Goal: Task Accomplishment & Management: Use online tool/utility

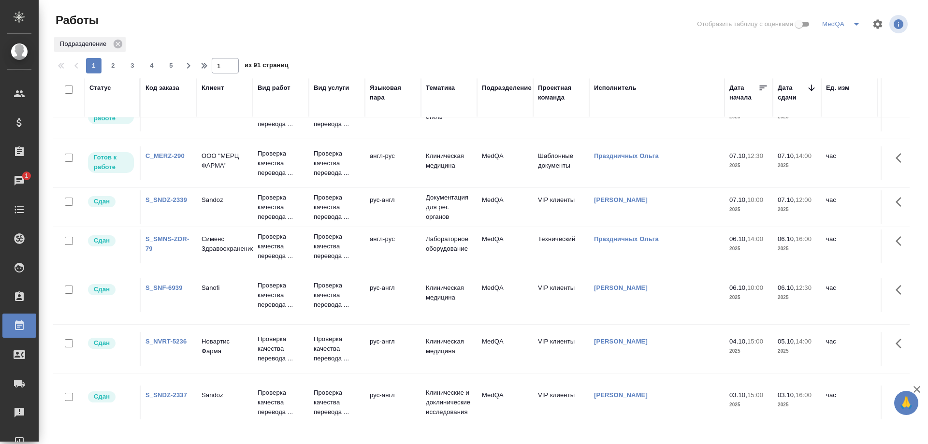
scroll to position [145, 0]
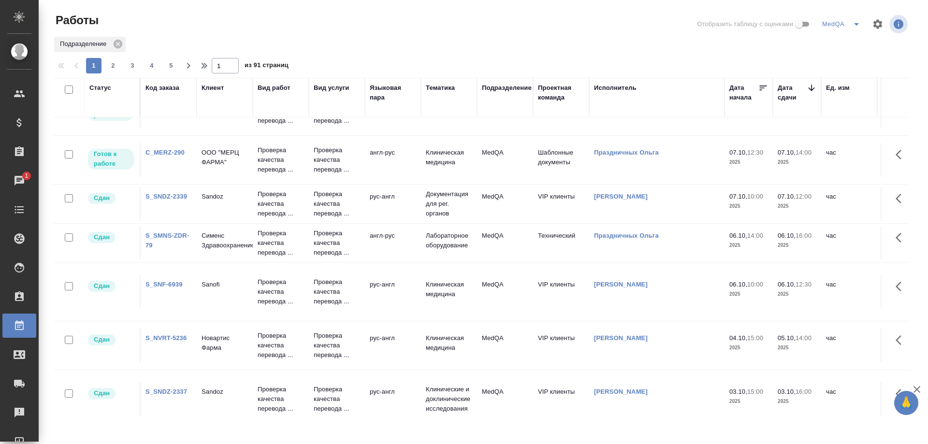
click at [161, 195] on link "S_SNDZ-2339" at bounding box center [167, 196] width 42 height 7
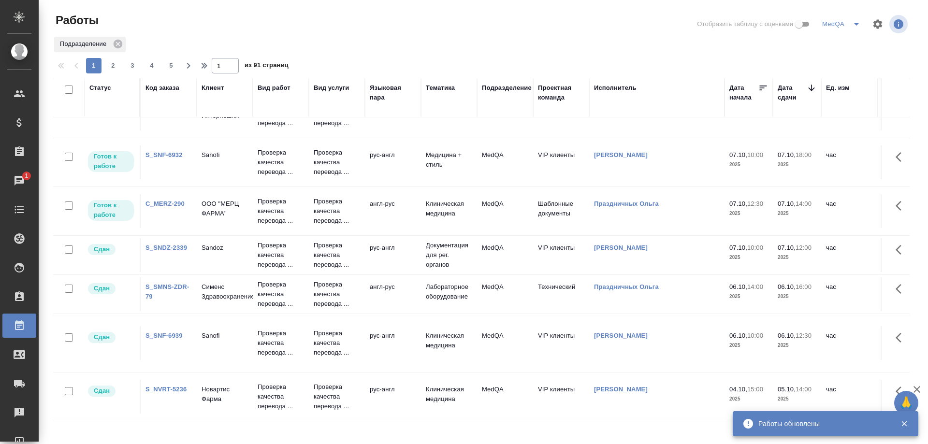
scroll to position [0, 0]
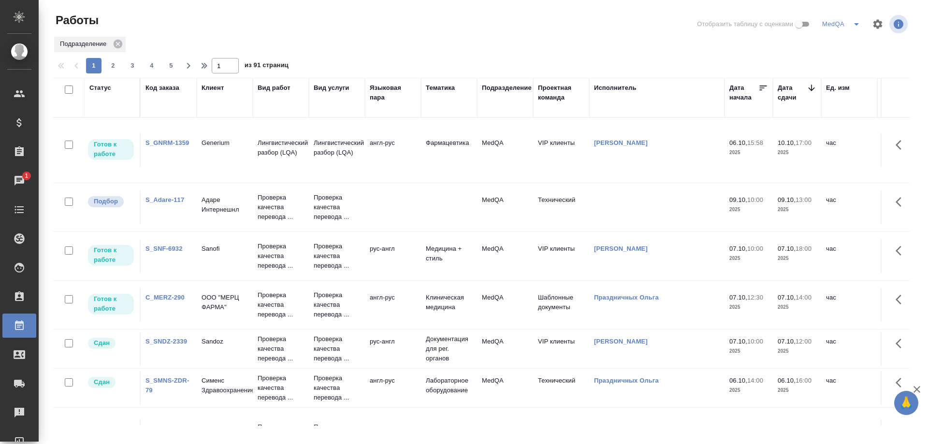
click at [169, 246] on link "S_SNF-6932" at bounding box center [164, 248] width 37 height 7
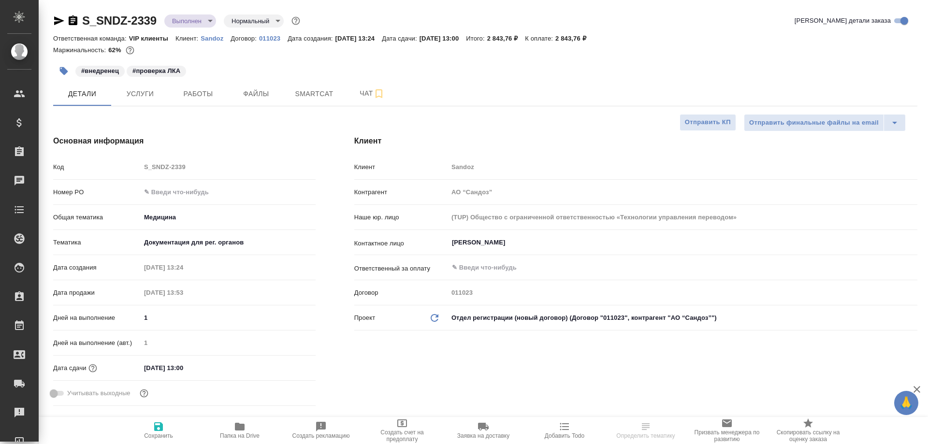
select select "RU"
click at [321, 94] on span "Smartcat" at bounding box center [314, 94] width 46 height 12
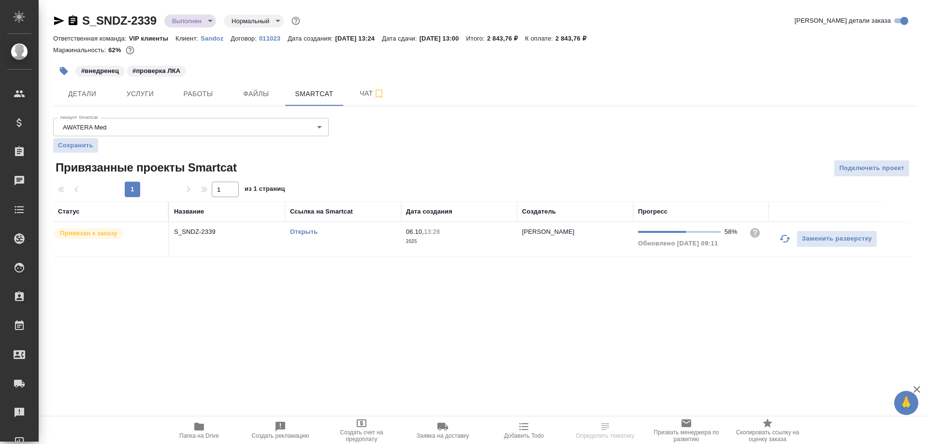
click at [306, 232] on link "Открыть" at bounding box center [304, 231] width 28 height 7
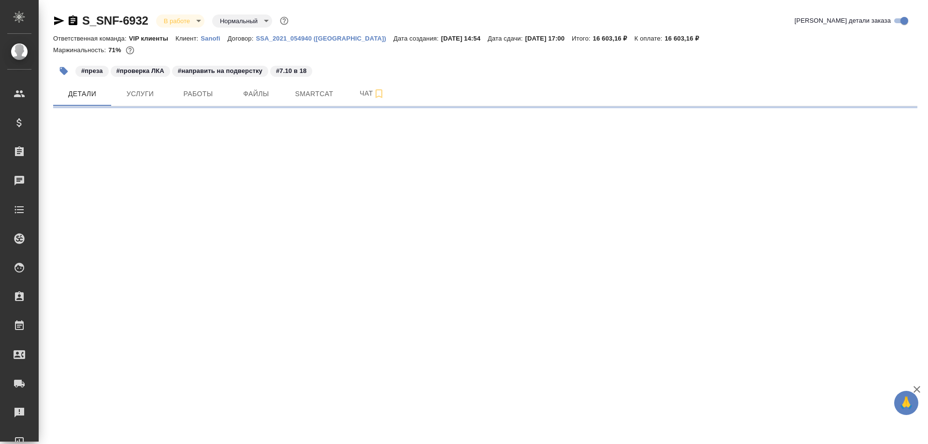
select select "RU"
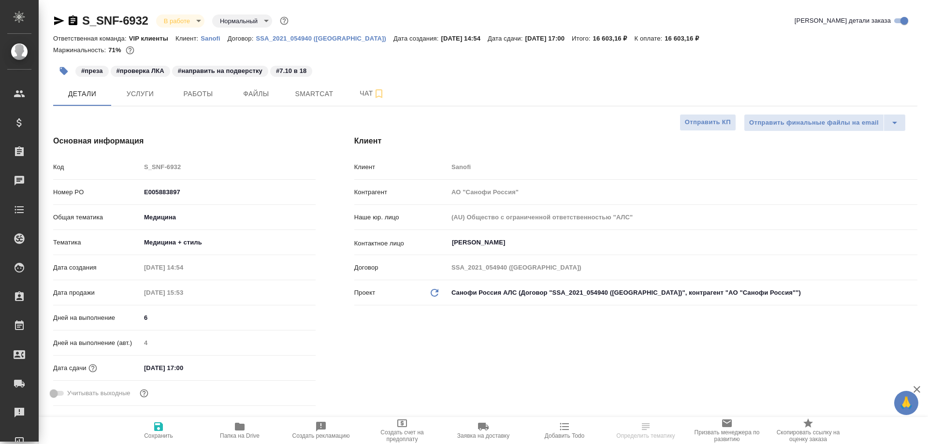
type textarea "x"
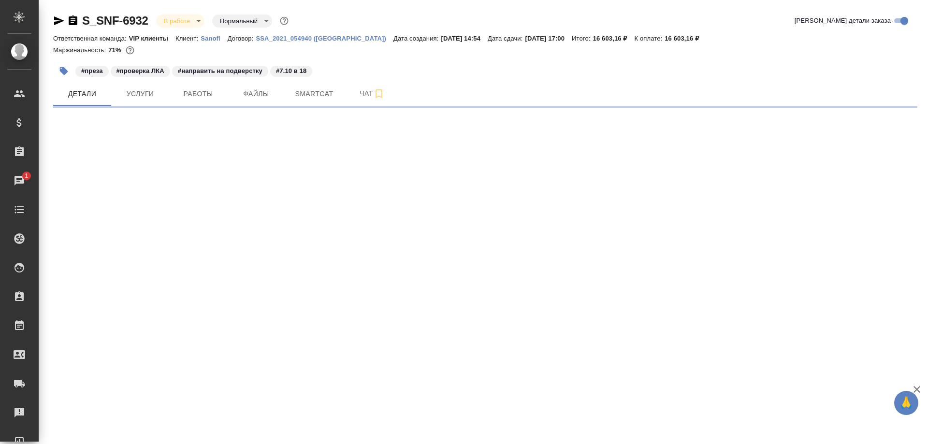
select select "RU"
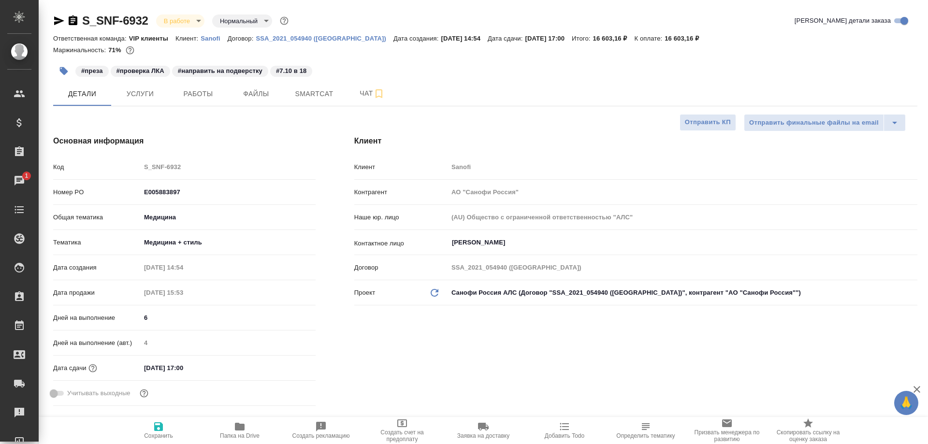
type textarea "x"
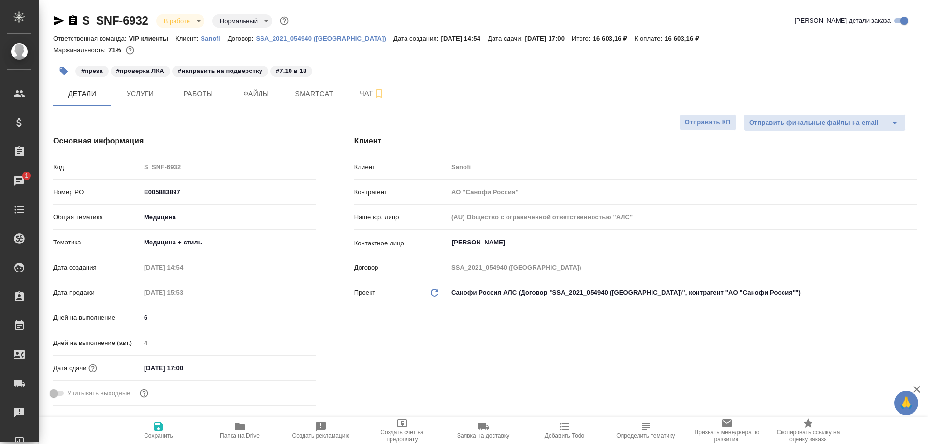
type textarea "x"
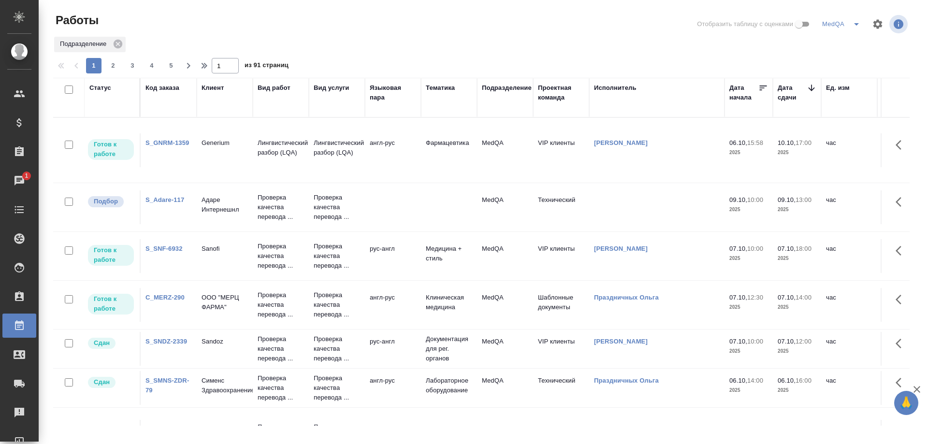
click at [153, 250] on link "S_SNF-6932" at bounding box center [164, 248] width 37 height 7
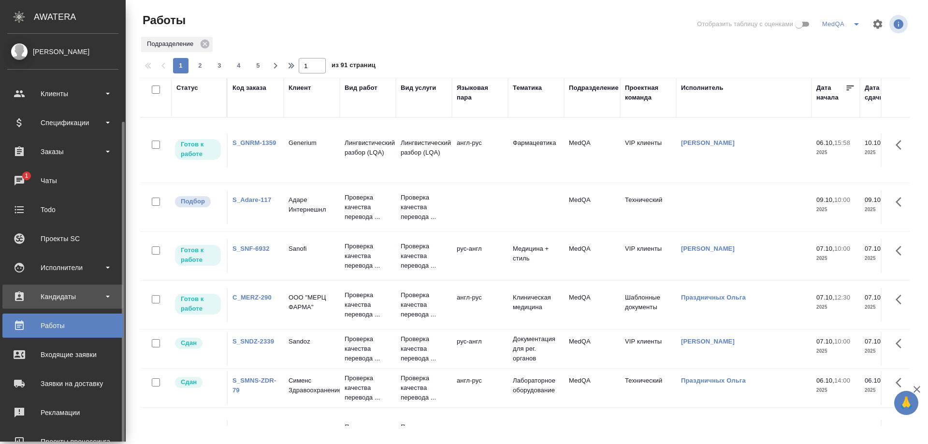
scroll to position [85, 0]
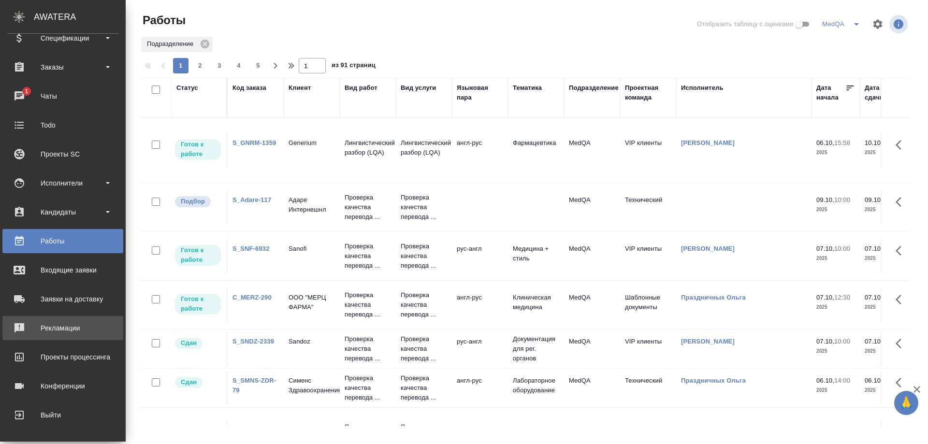
click at [55, 327] on div "Рекламации" at bounding box center [62, 328] width 111 height 15
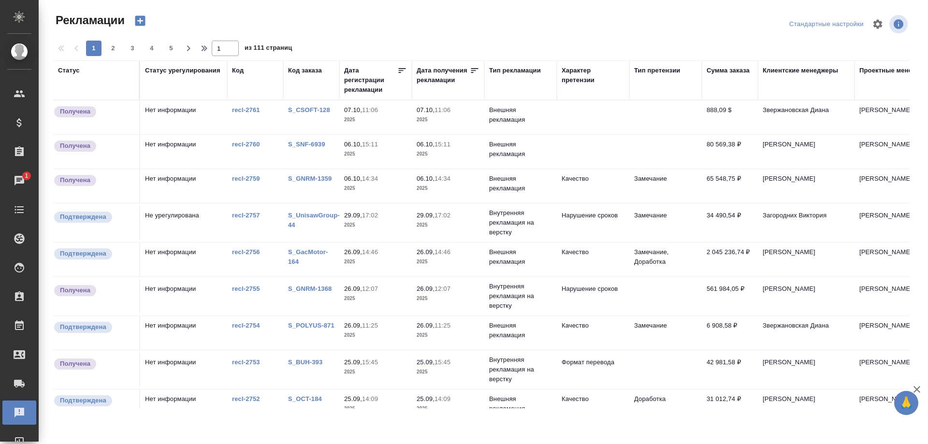
click at [315, 178] on link "S_GNRM-1359" at bounding box center [310, 178] width 44 height 7
click at [246, 109] on link "recl-2761" at bounding box center [246, 109] width 28 height 7
click at [309, 107] on link "S_CSOFT-128" at bounding box center [309, 109] width 42 height 7
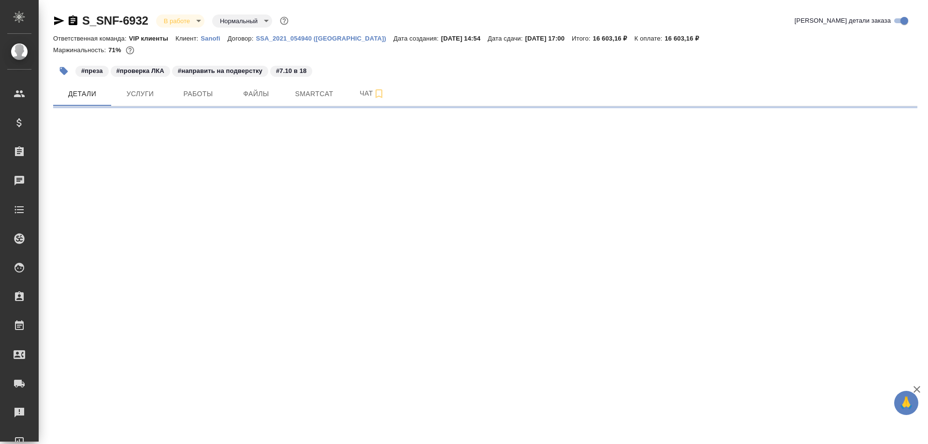
select select "RU"
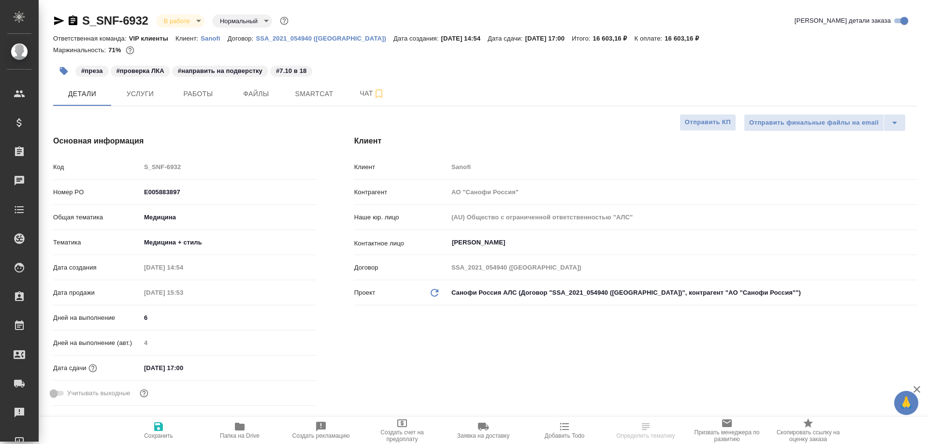
type textarea "x"
click at [235, 431] on icon "button" at bounding box center [240, 427] width 12 height 12
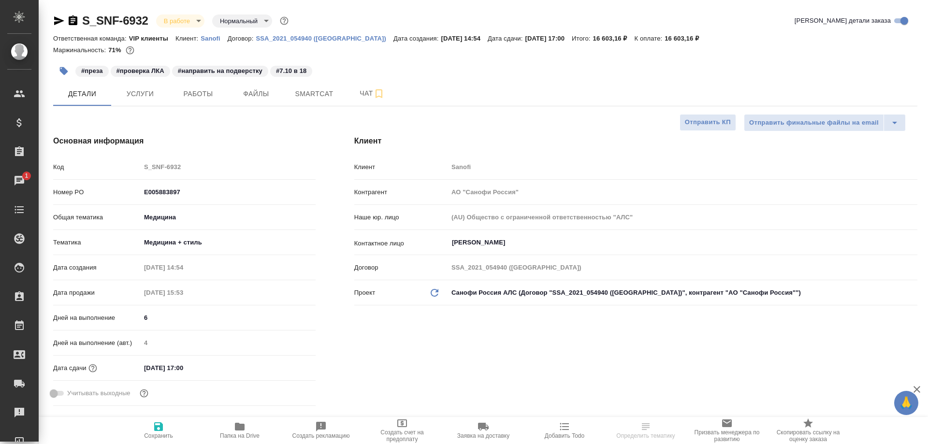
type textarea "x"
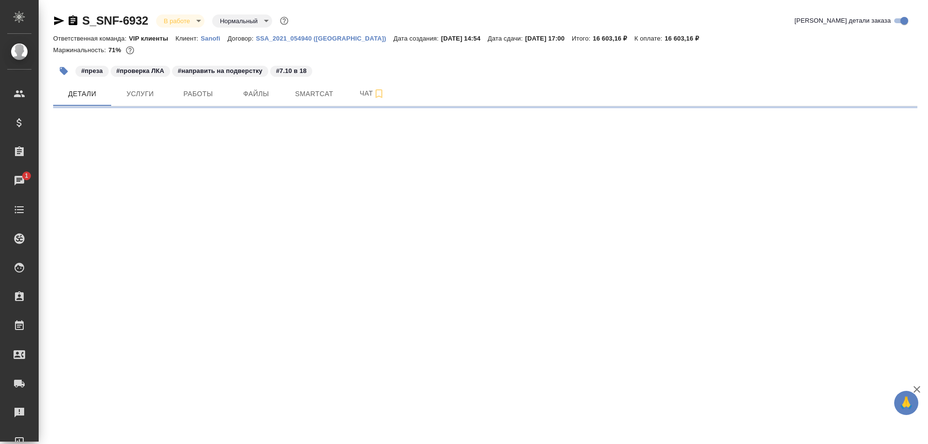
select select "RU"
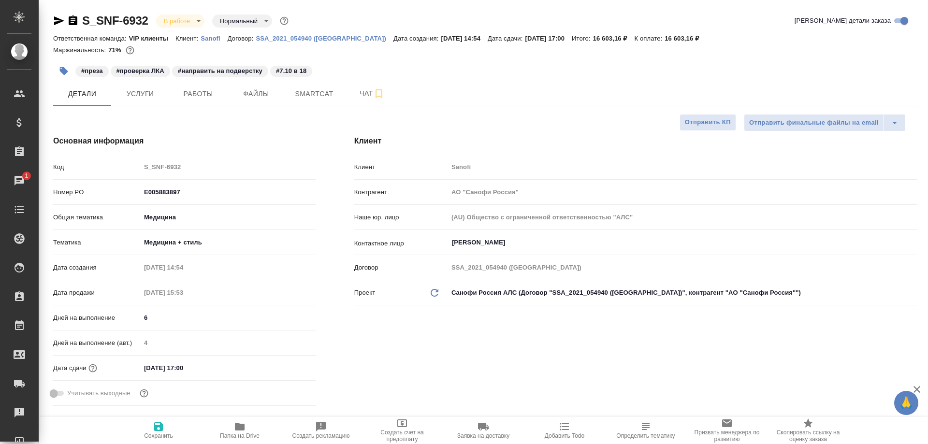
type textarea "x"
click at [303, 91] on span "Smartcat" at bounding box center [314, 94] width 46 height 12
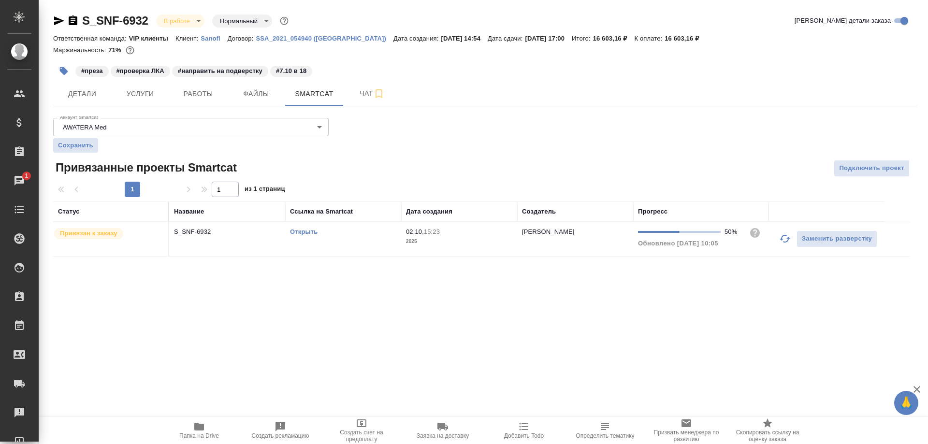
click at [305, 233] on link "Открыть" at bounding box center [304, 231] width 28 height 7
click at [302, 232] on link "Открыть" at bounding box center [304, 231] width 28 height 7
click at [296, 232] on link "Открыть" at bounding box center [304, 231] width 28 height 7
click at [304, 234] on link "Открыть" at bounding box center [304, 231] width 28 height 7
click at [76, 20] on icon "button" at bounding box center [73, 20] width 9 height 10
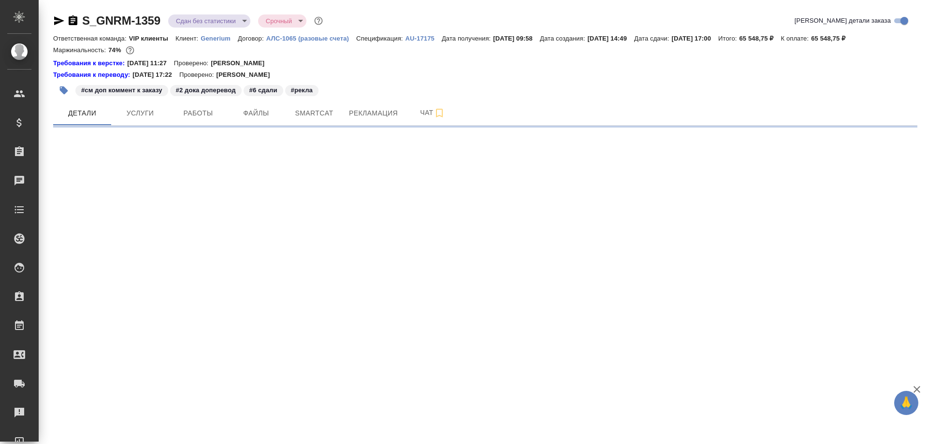
select select "RU"
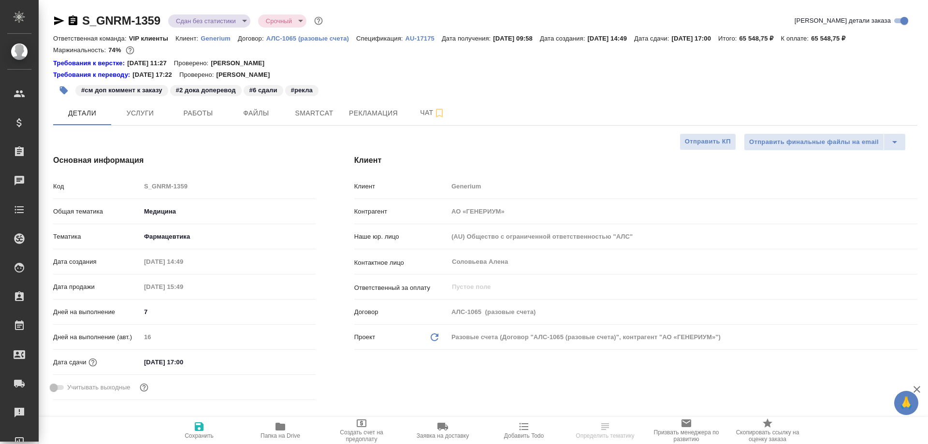
type textarea "x"
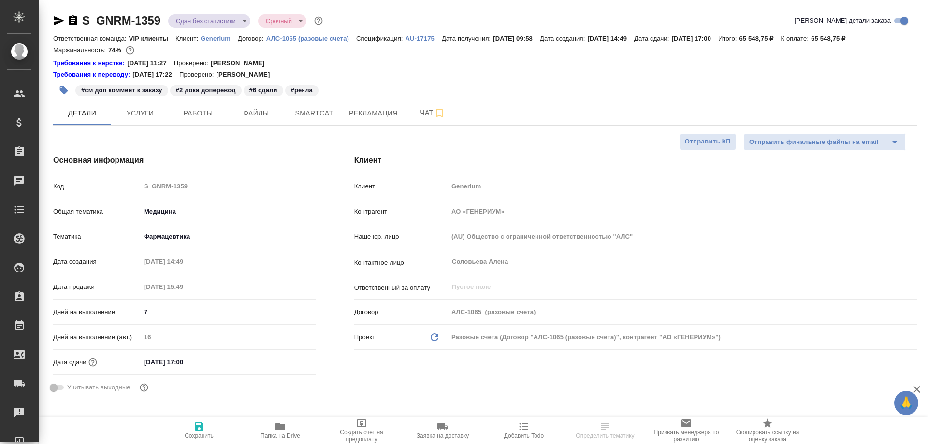
type textarea "x"
click at [73, 18] on icon "button" at bounding box center [73, 20] width 9 height 10
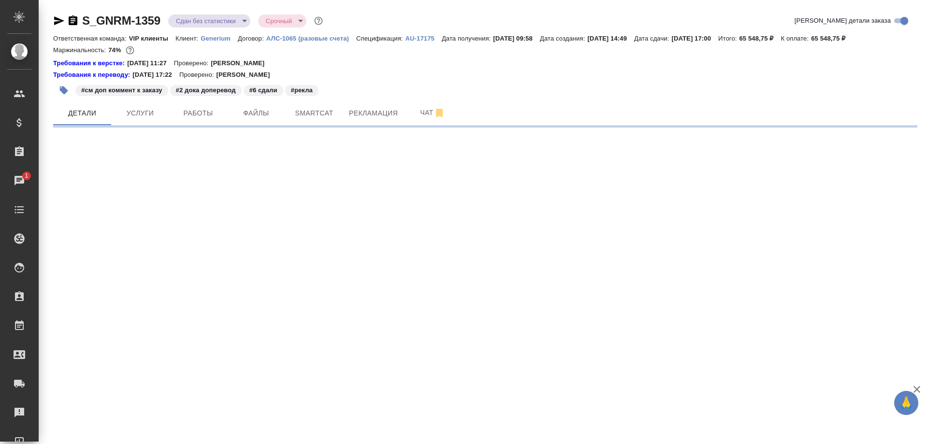
select select "RU"
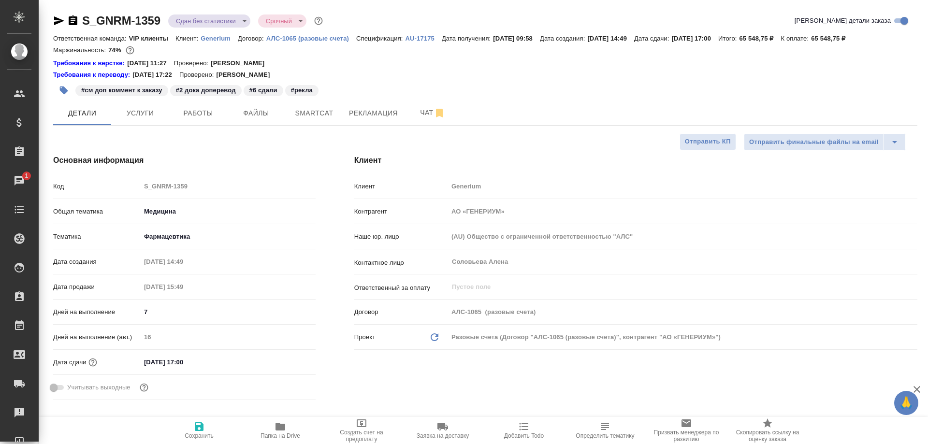
type textarea "x"
click at [56, 19] on icon "button" at bounding box center [59, 20] width 10 height 9
type textarea "x"
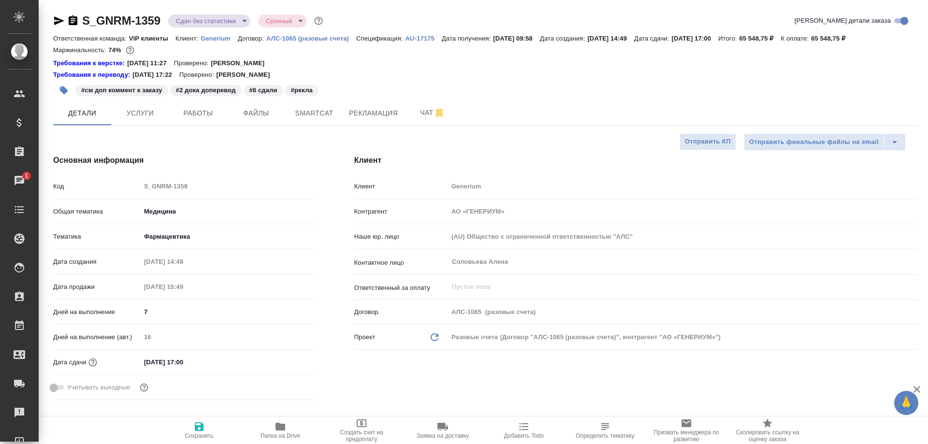
type textarea "x"
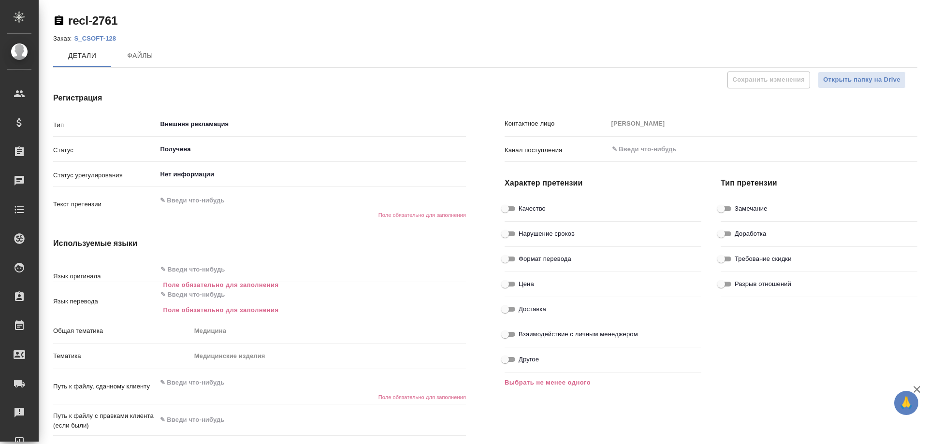
type textarea "x"
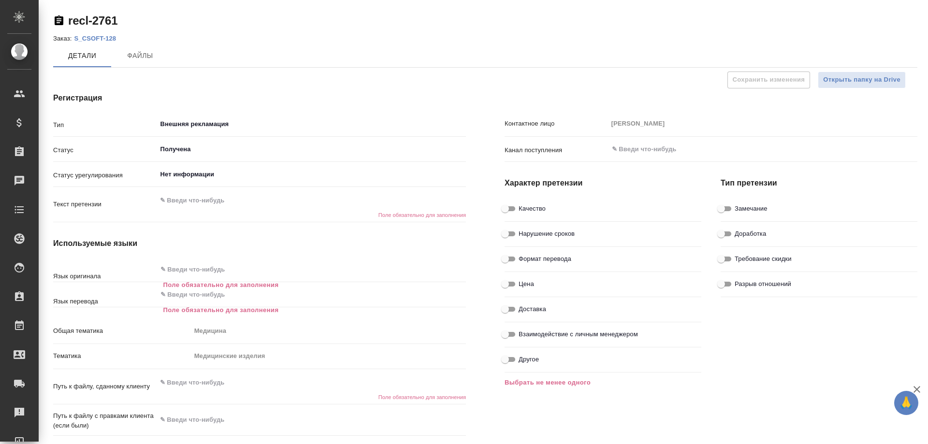
type textarea "x"
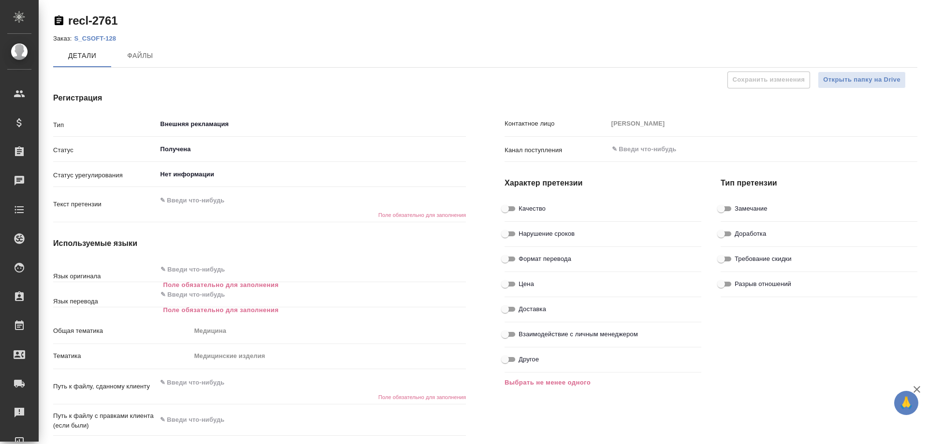
type textarea "x"
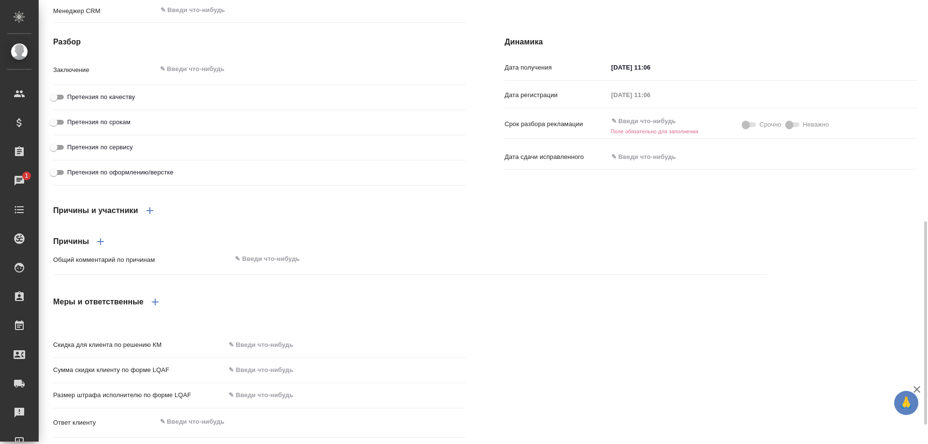
scroll to position [525, 0]
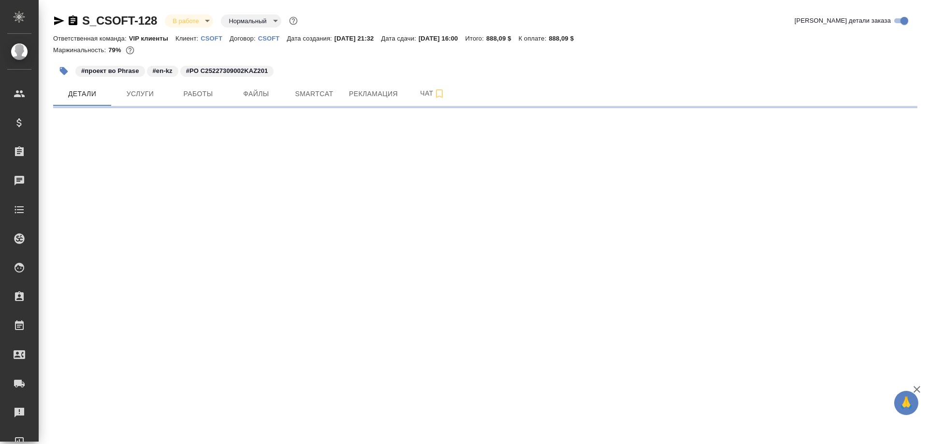
select select "RU"
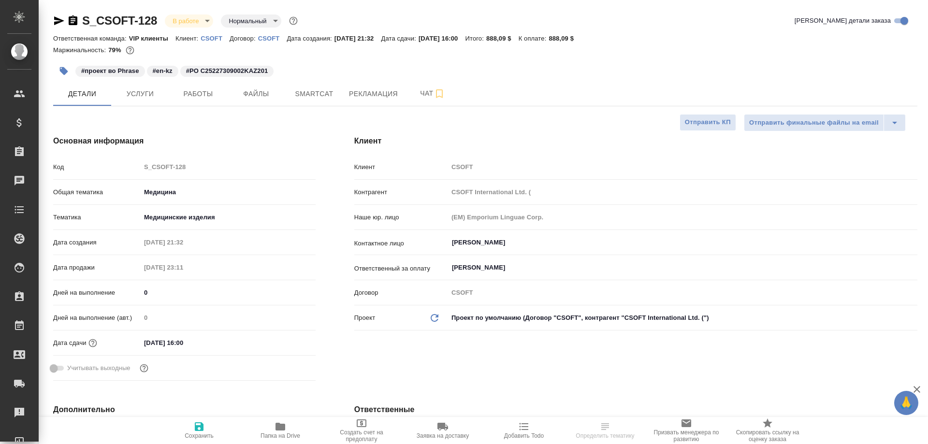
type textarea "x"
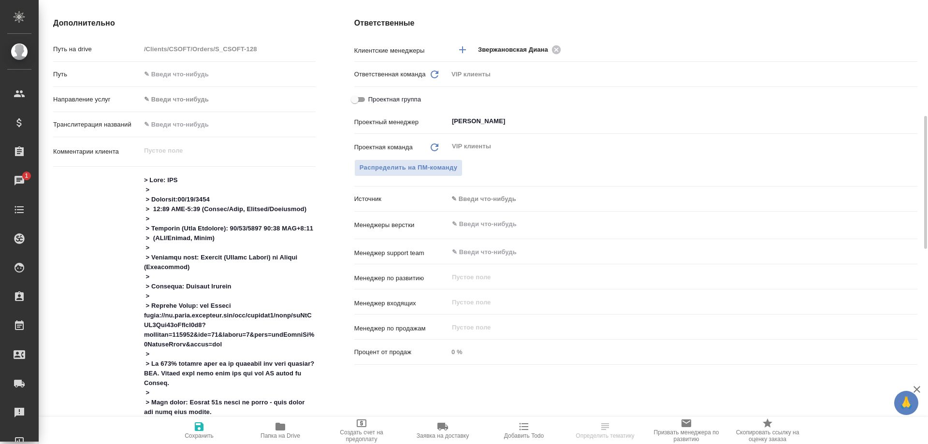
scroll to position [483, 0]
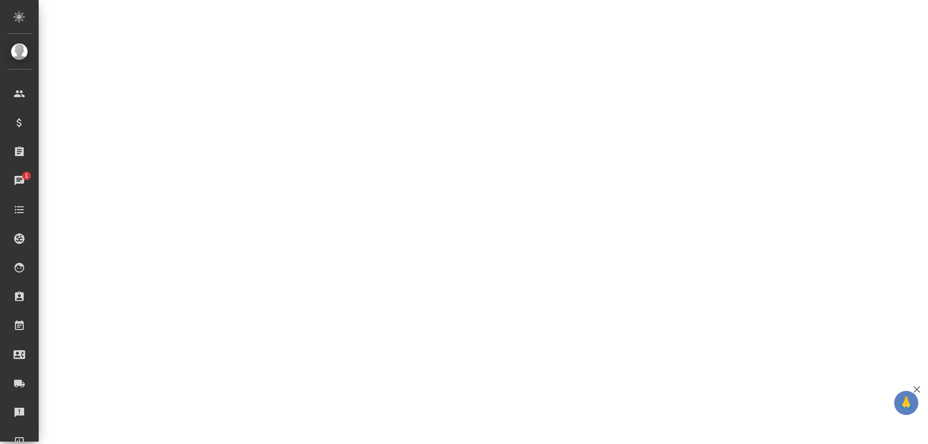
select select "RU"
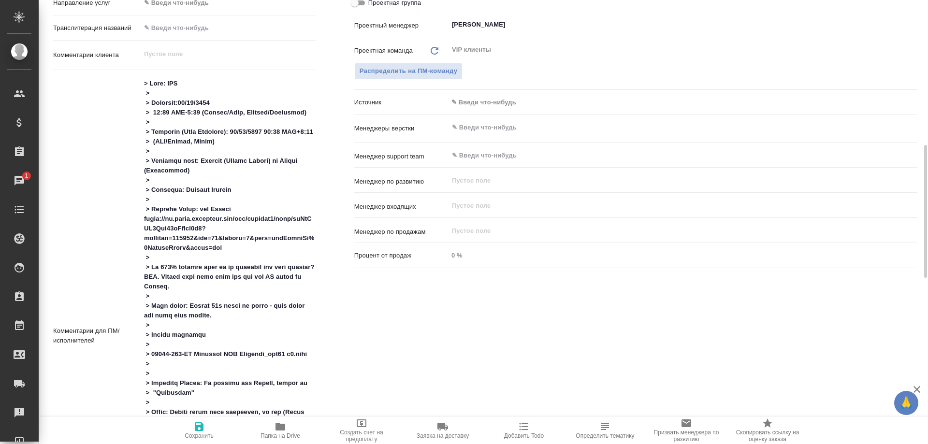
type textarea "x"
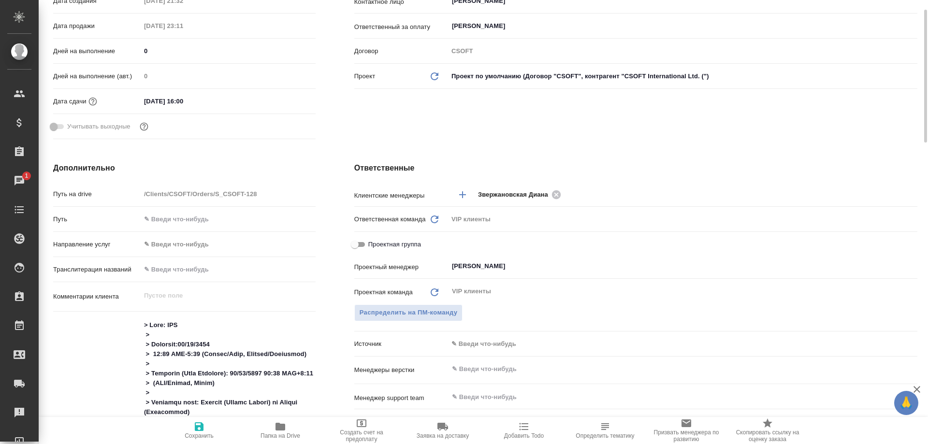
scroll to position [0, 0]
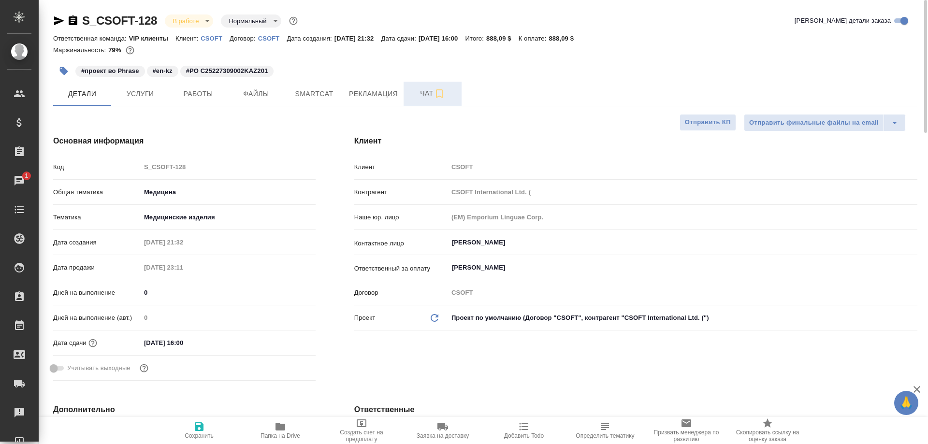
click at [422, 93] on span "Чат" at bounding box center [432, 94] width 46 height 12
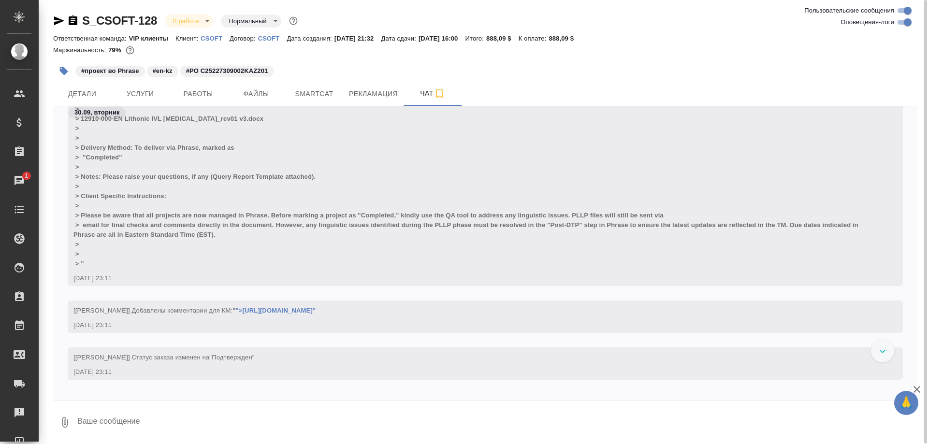
scroll to position [720, 0]
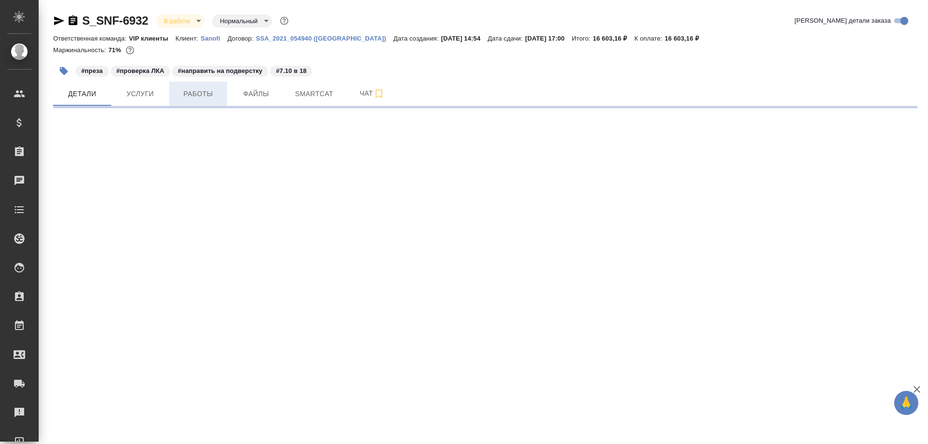
select select "RU"
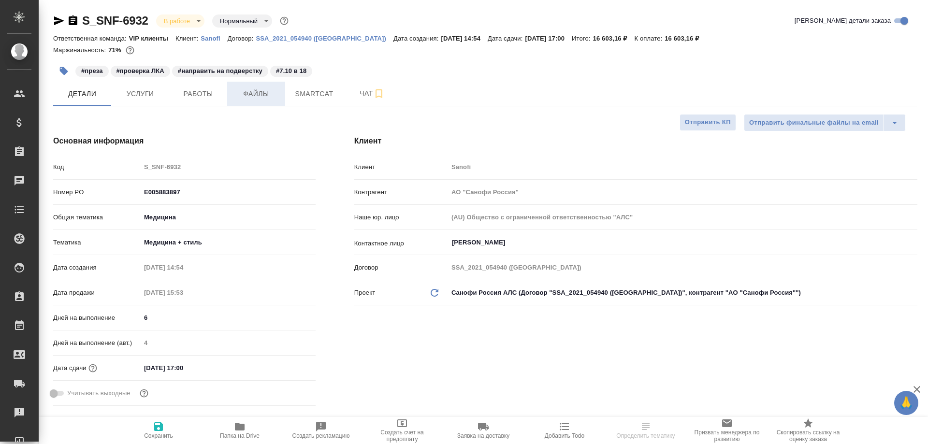
type textarea "x"
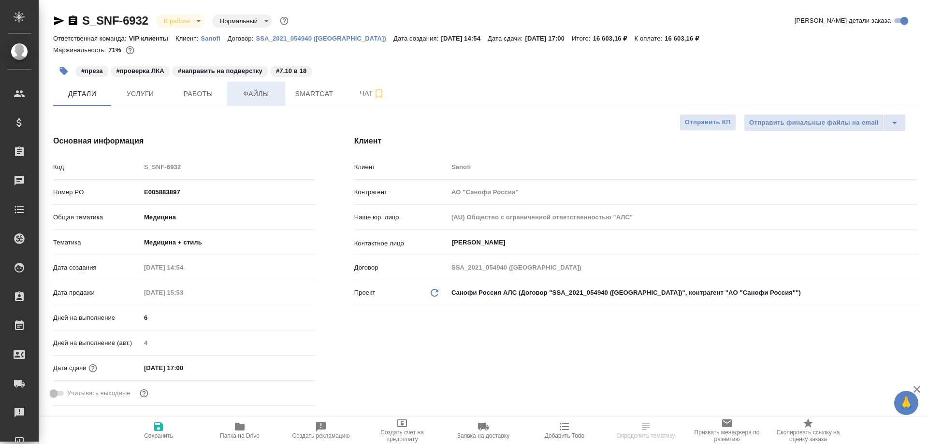
type textarea "x"
click at [193, 98] on span "Работы" at bounding box center [198, 94] width 46 height 12
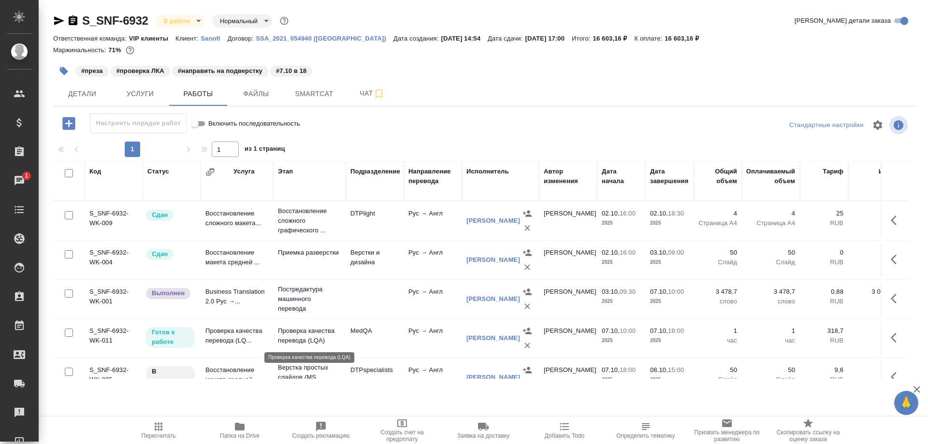
click at [285, 335] on p "Проверка качества перевода (LQA)" at bounding box center [309, 335] width 63 height 19
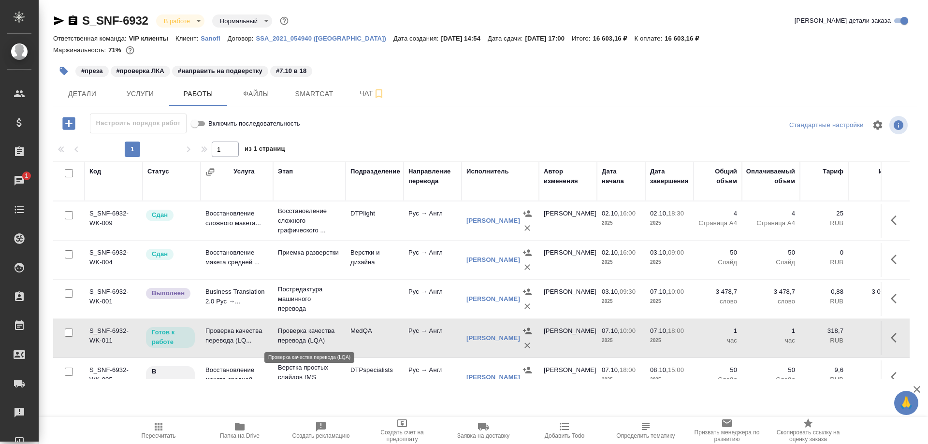
click at [285, 335] on p "Проверка качества перевода (LQA)" at bounding box center [309, 335] width 63 height 19
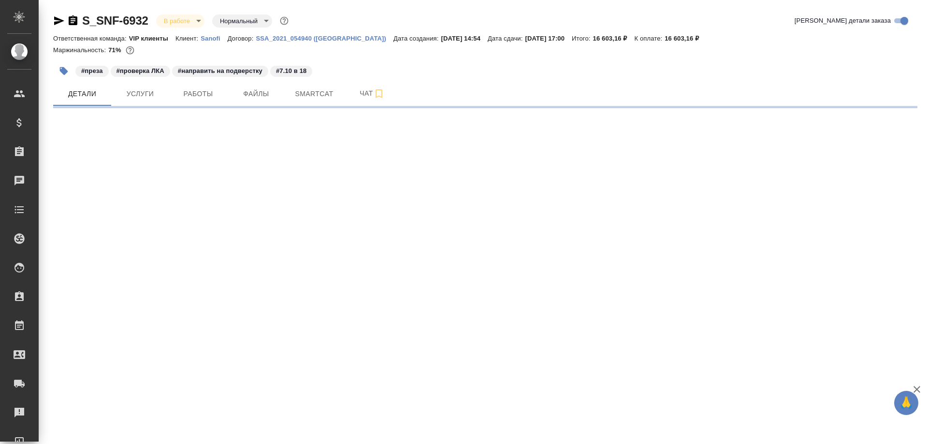
select select "RU"
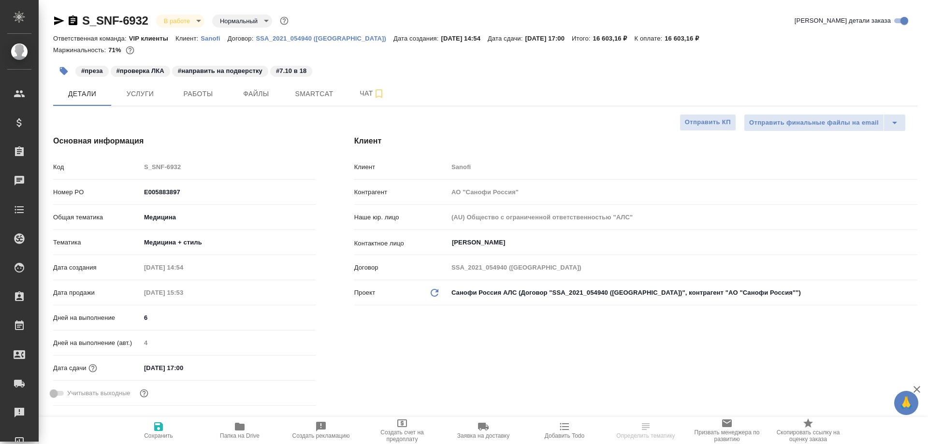
type textarea "x"
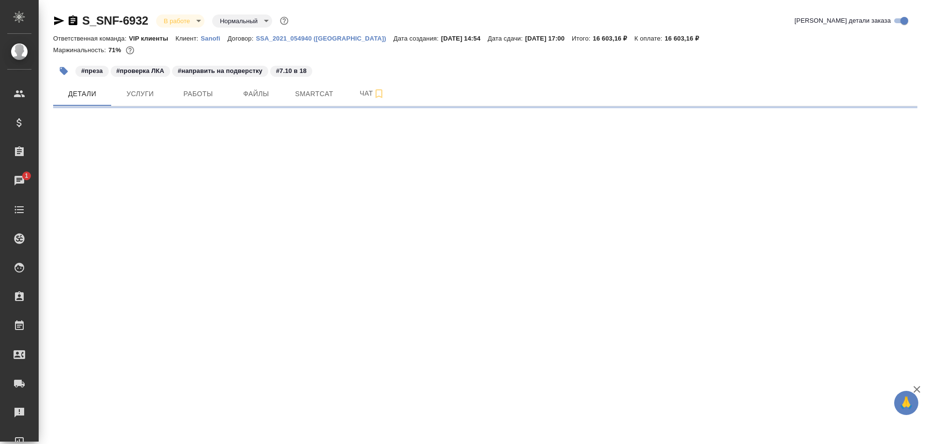
select select "RU"
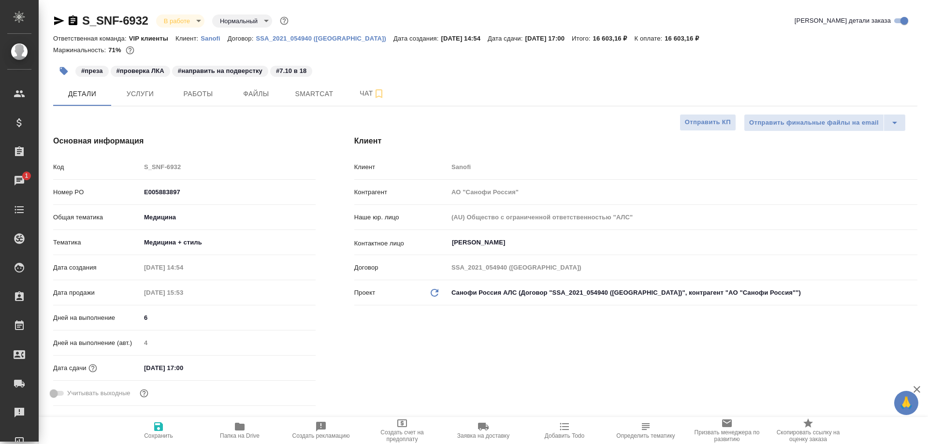
type textarea "x"
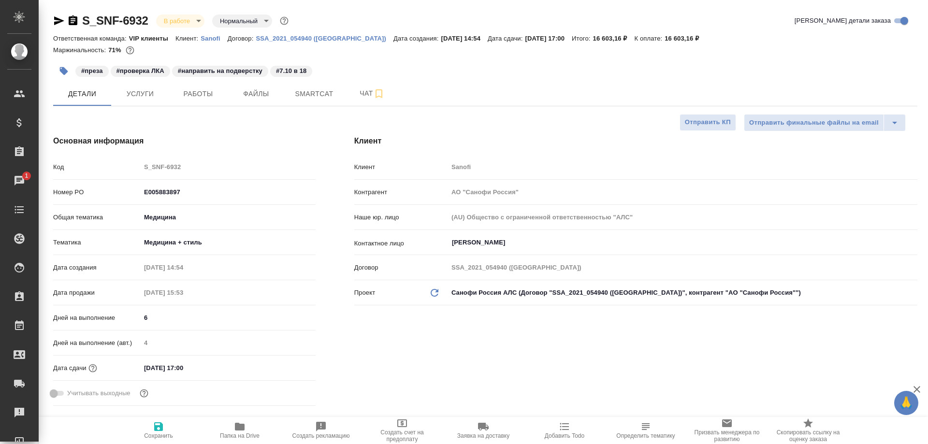
type textarea "x"
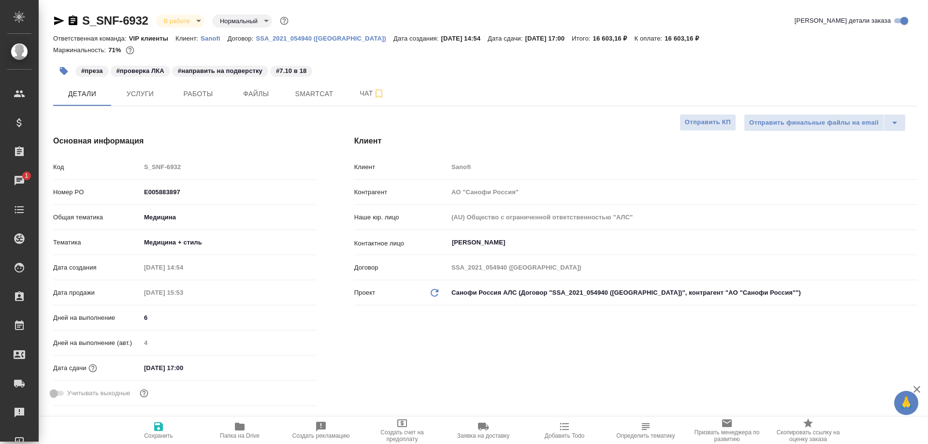
type textarea "x"
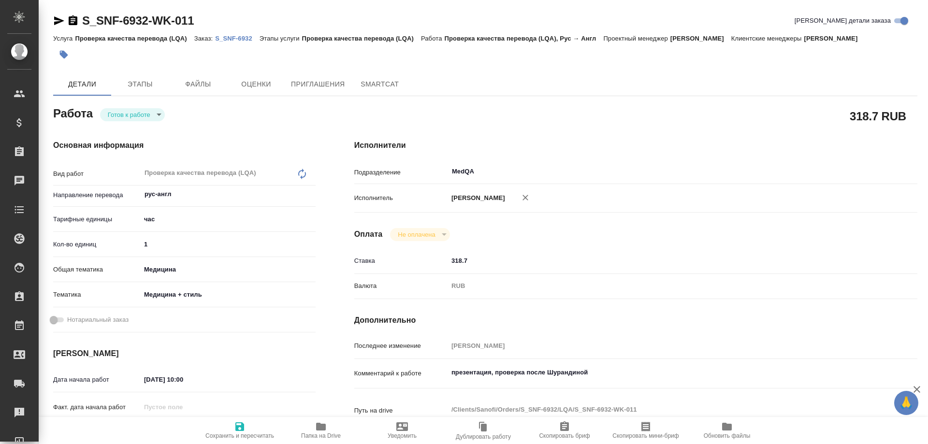
type textarea "x"
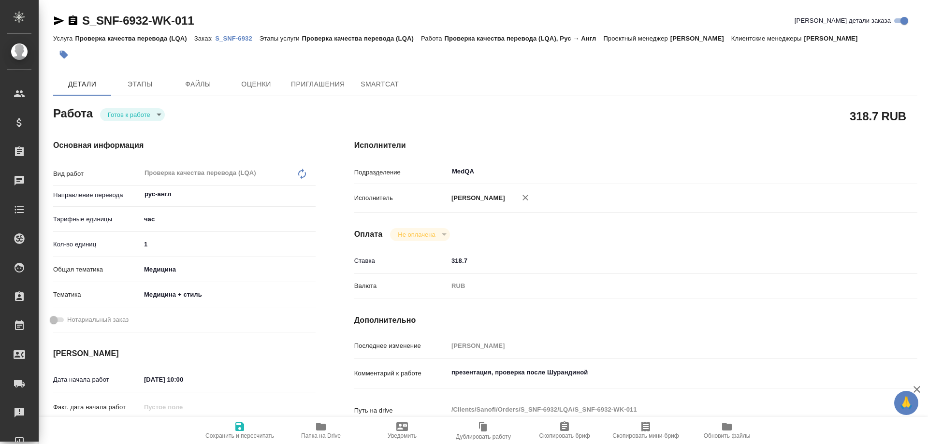
type textarea "x"
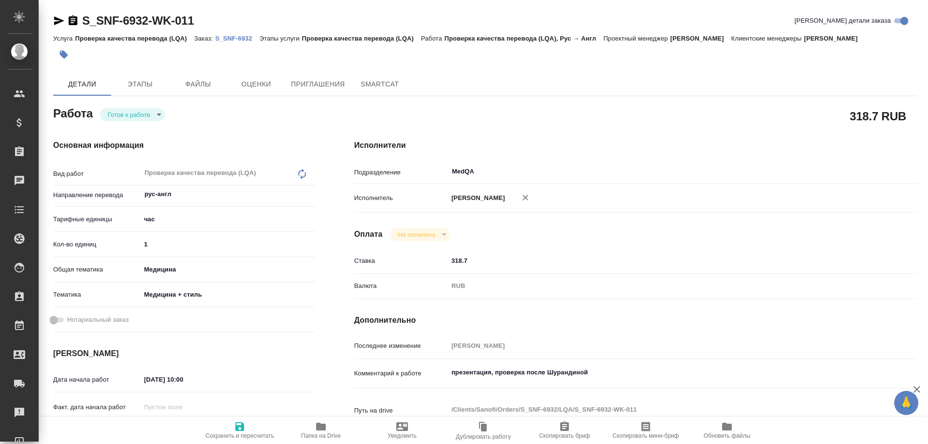
type textarea "x"
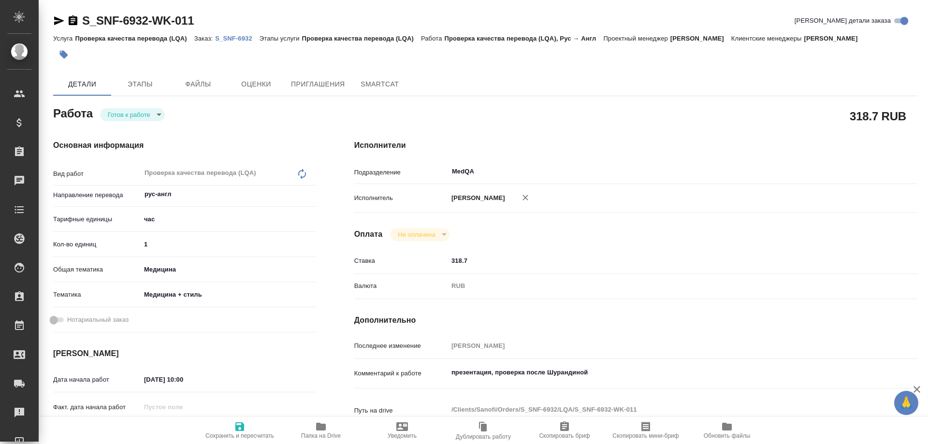
type textarea "x"
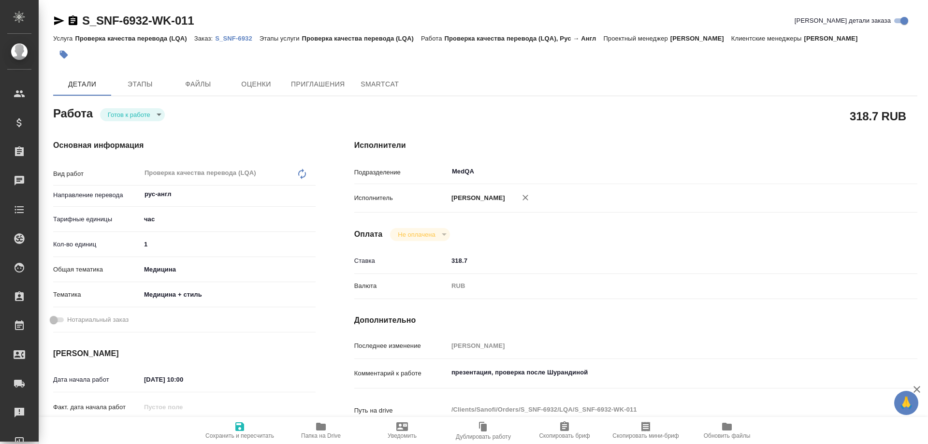
type textarea "x"
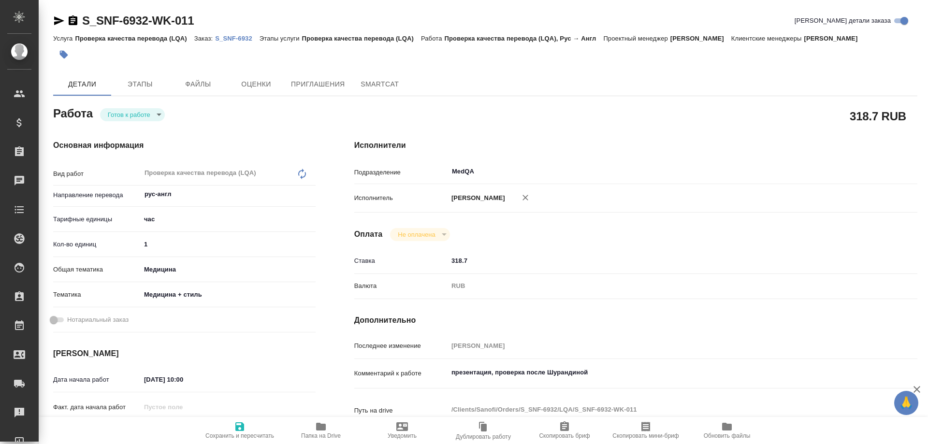
type textarea "x"
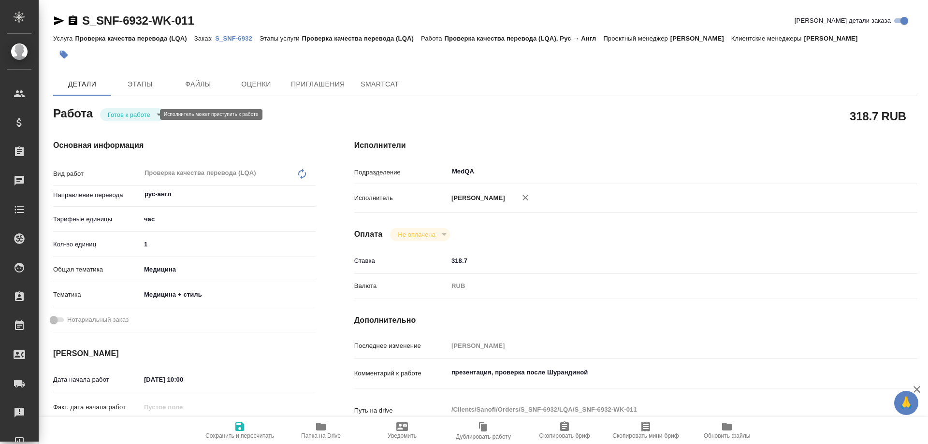
type textarea "x"
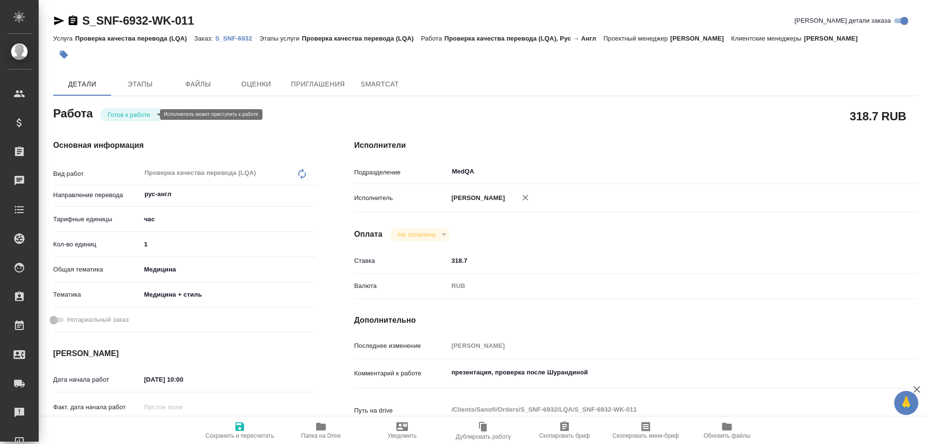
click at [150, 114] on body "🙏 .cls-1 fill:#fff; AWATERA [PERSON_NAME] Спецификации Заказы Чаты Todo Проекты…" at bounding box center [464, 222] width 928 height 444
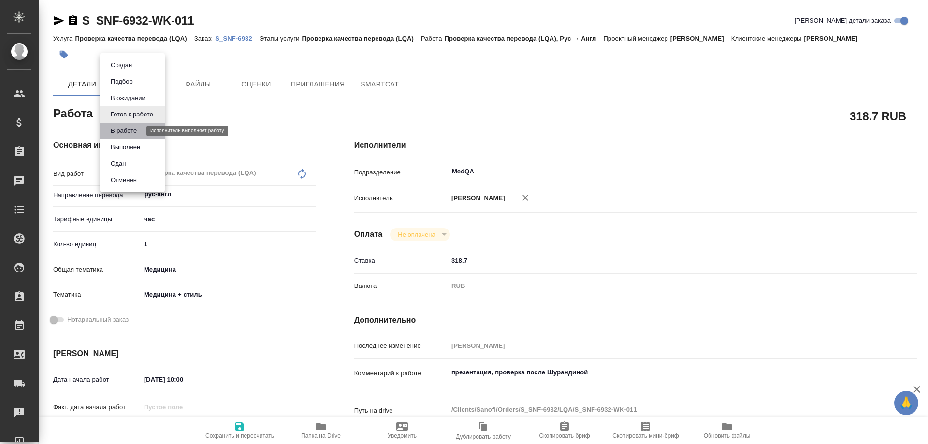
click at [137, 131] on button "В работе" at bounding box center [124, 131] width 32 height 11
type textarea "x"
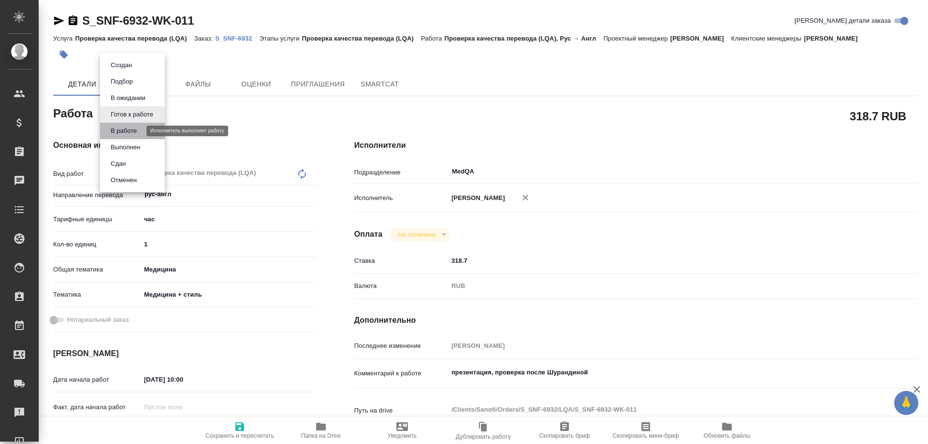
type textarea "x"
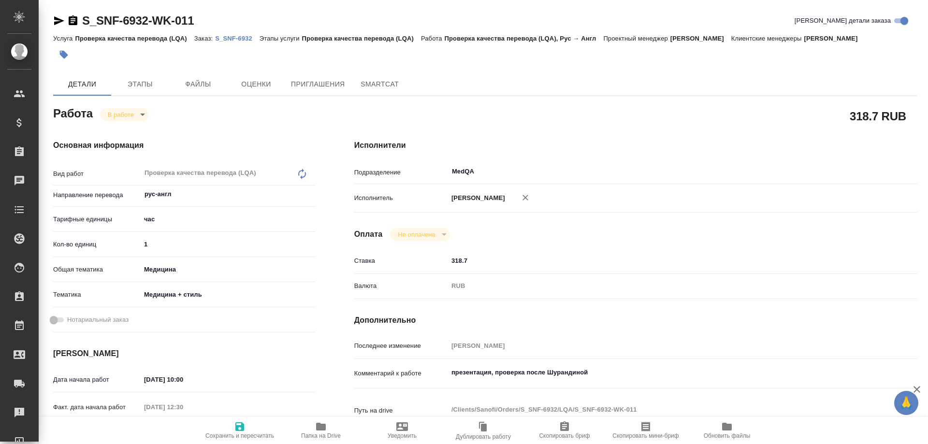
type textarea "x"
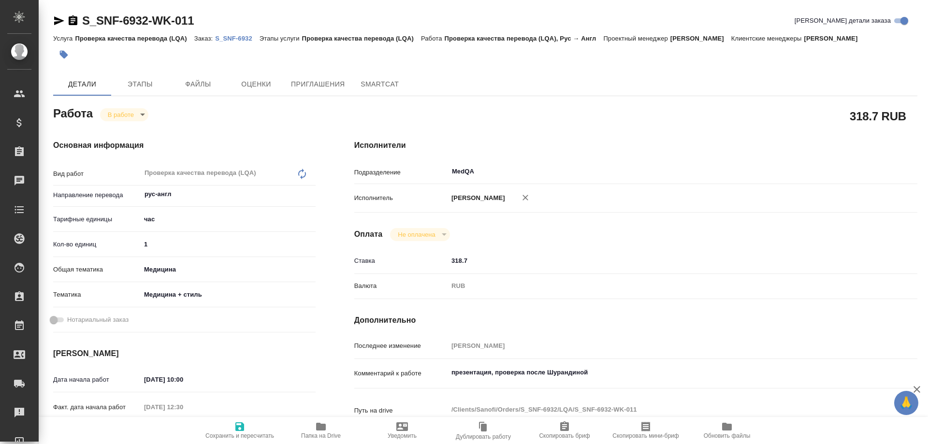
type textarea "x"
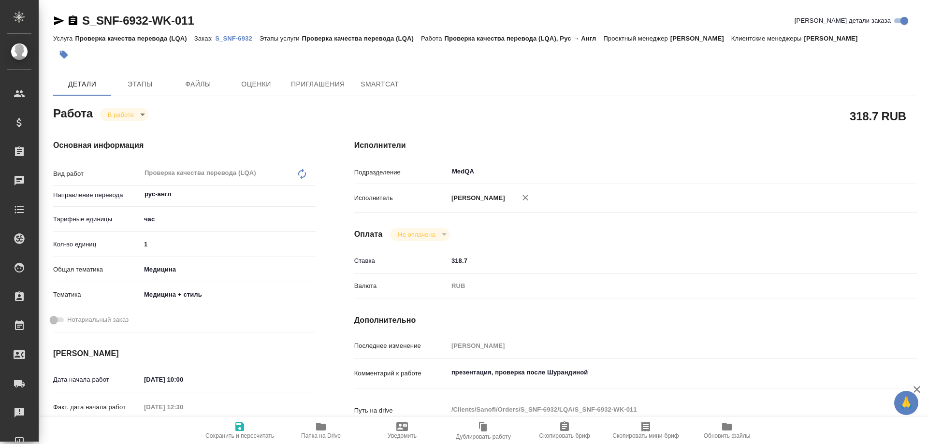
type textarea "x"
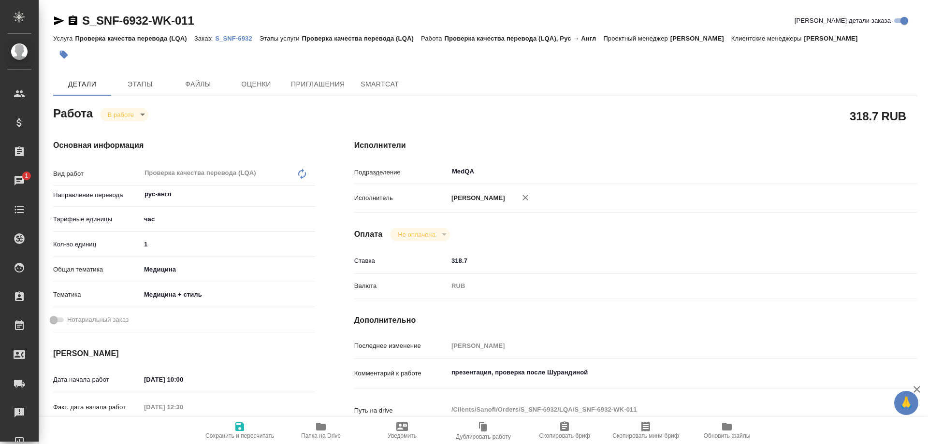
type textarea "x"
